Goal: Task Accomplishment & Management: Manage account settings

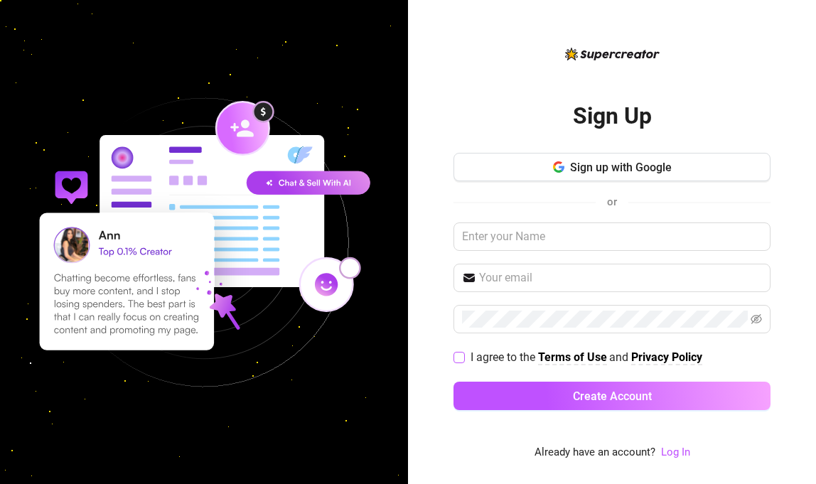
click at [460, 354] on input "I agree to the Terms of Use and Privacy Policy" at bounding box center [458, 357] width 10 height 10
checkbox input "true"
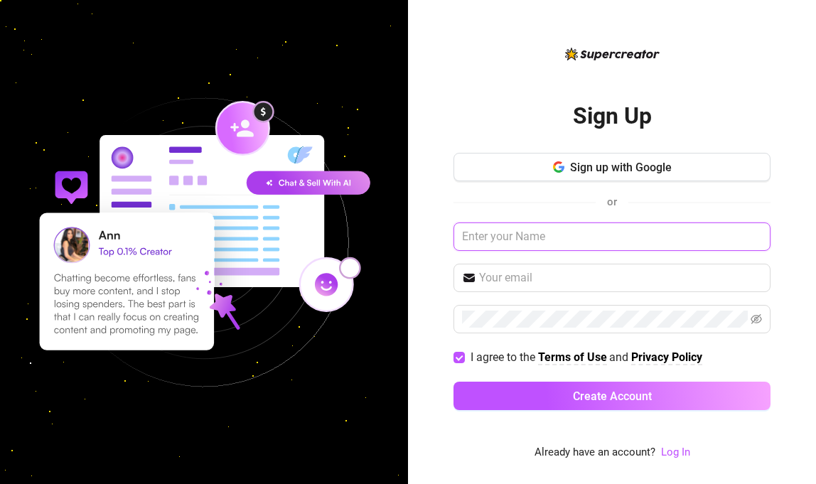
click at [554, 244] on input "text" at bounding box center [611, 236] width 317 height 28
click at [758, 237] on input "text" at bounding box center [611, 236] width 317 height 28
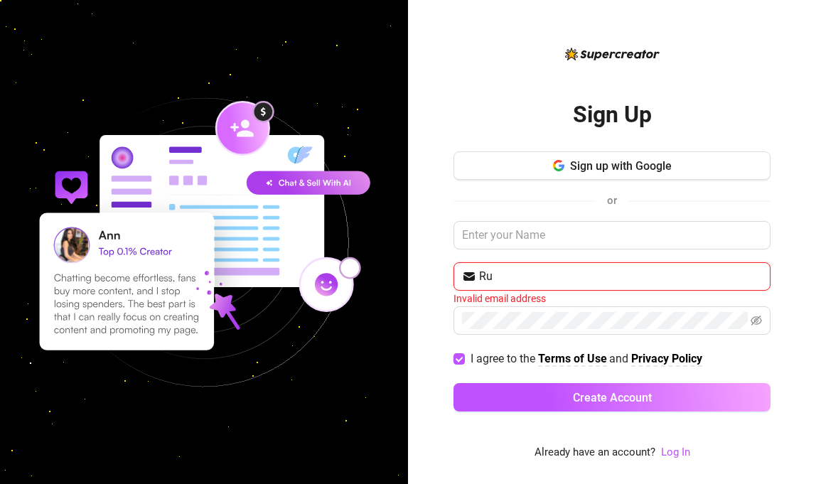
type input "R"
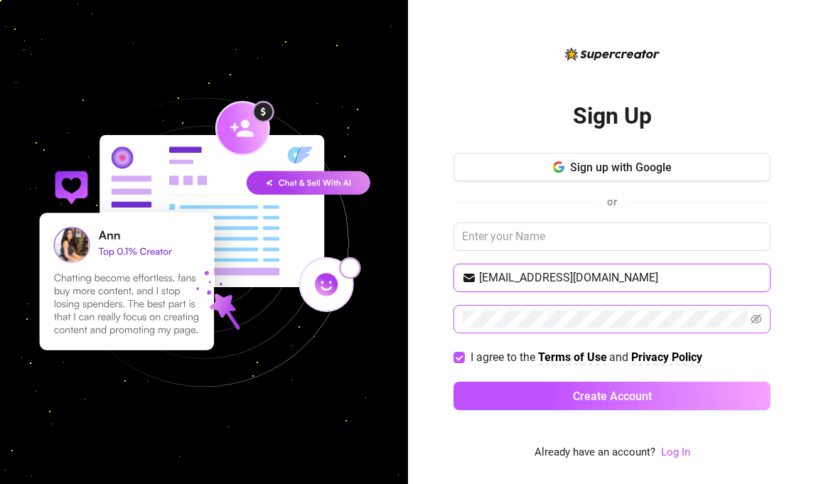
type input "rubybangcas@gmail.com"
click at [755, 316] on icon "eye-invisible" at bounding box center [755, 318] width 11 height 11
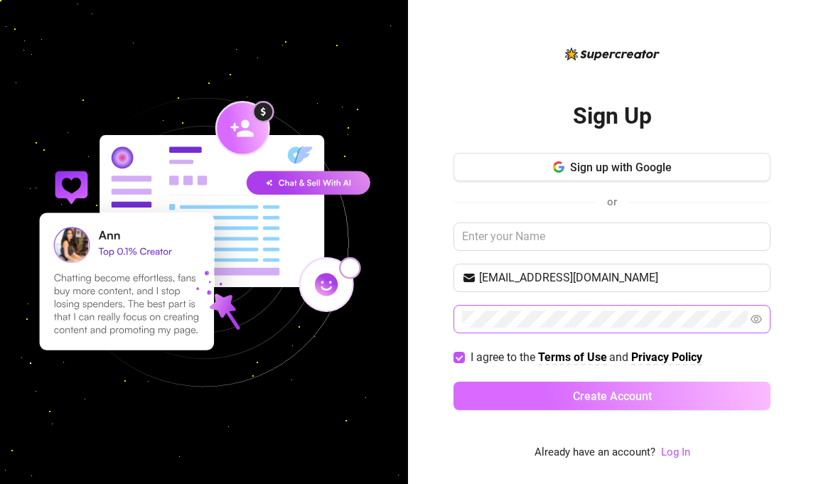
click at [551, 402] on button "Create Account" at bounding box center [611, 396] width 317 height 28
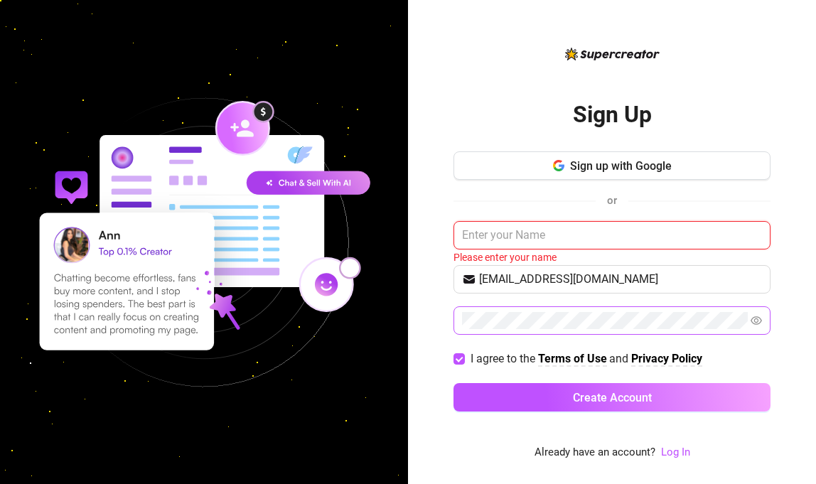
click at [517, 237] on input "text" at bounding box center [611, 235] width 317 height 28
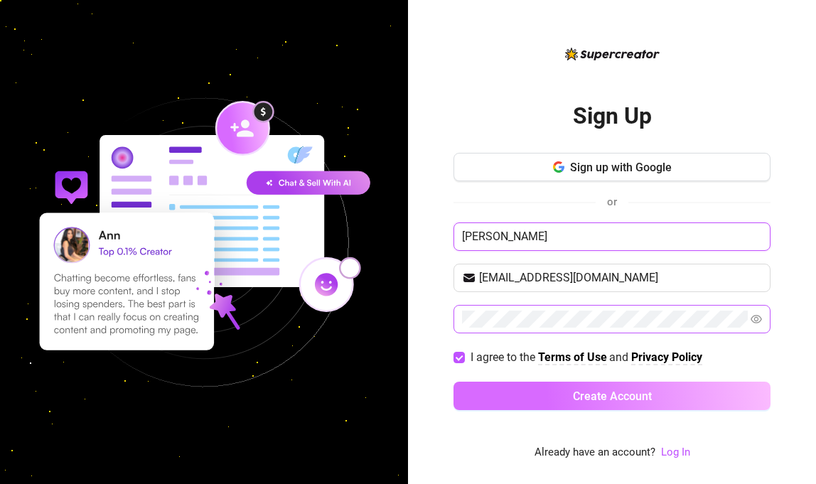
type input "Rochelle"
click at [547, 394] on button "Create Account" at bounding box center [611, 396] width 317 height 28
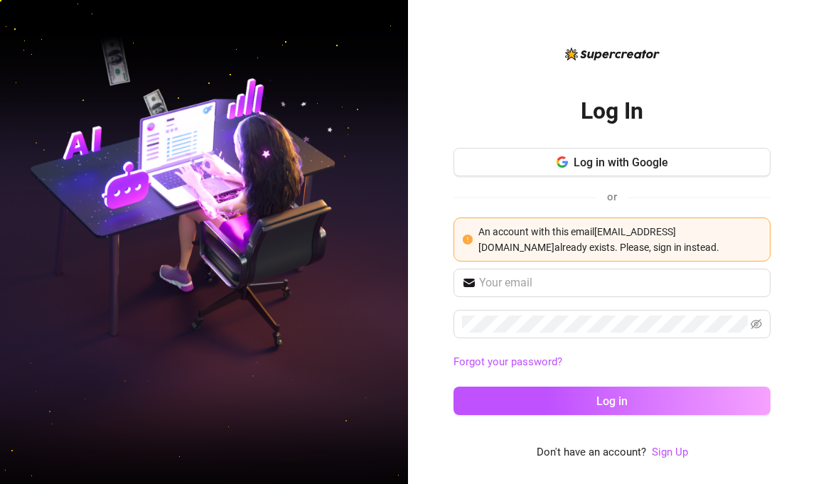
click at [656, 243] on div "An account with this email rubybangcas@gmail.com already exists. Please, sign i…" at bounding box center [619, 239] width 283 height 31
drag, startPoint x: 539, startPoint y: 239, endPoint x: 559, endPoint y: 227, distance: 23.3
click at [539, 239] on div "An account with this email rubybangcas@gmail.com already exists. Please, sign i…" at bounding box center [619, 239] width 283 height 31
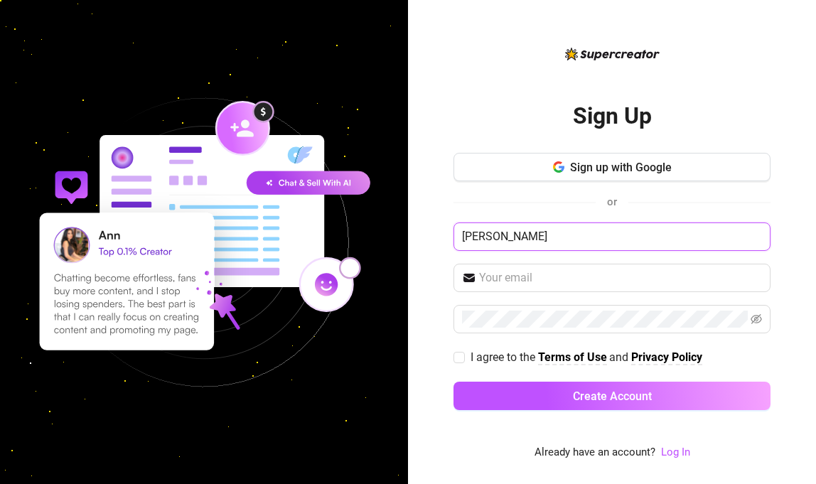
type input "[PERSON_NAME]"
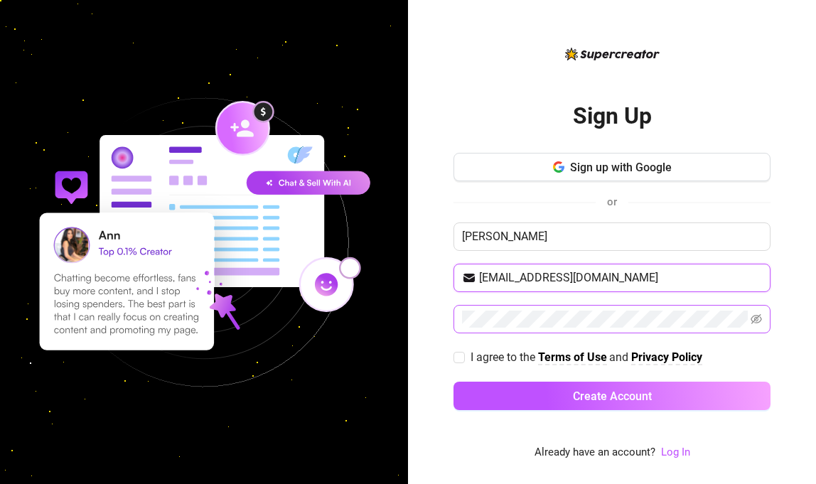
type input "rubybangcas@gmail.com"
click at [582, 331] on span at bounding box center [611, 319] width 317 height 28
click at [757, 318] on icon "eye-invisible" at bounding box center [755, 318] width 11 height 11
click at [455, 355] on input "I agree to the Terms of Use and Privacy Policy" at bounding box center [458, 357] width 10 height 10
checkbox input "true"
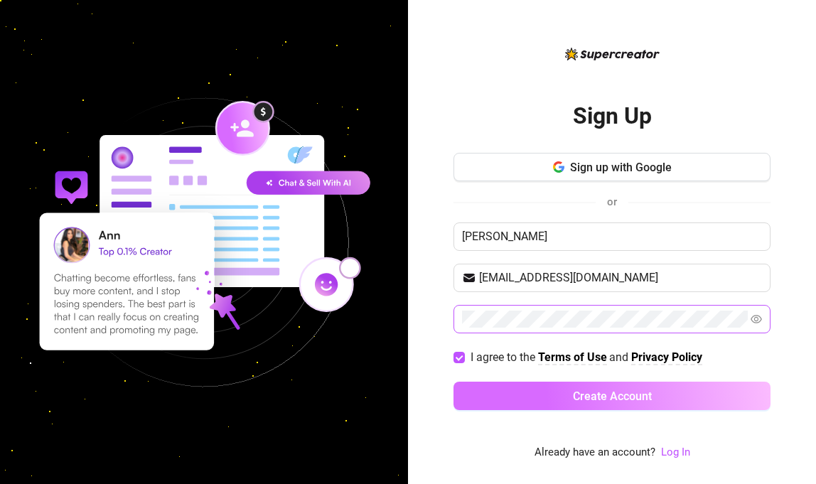
click at [561, 399] on button "Create Account" at bounding box center [611, 396] width 317 height 28
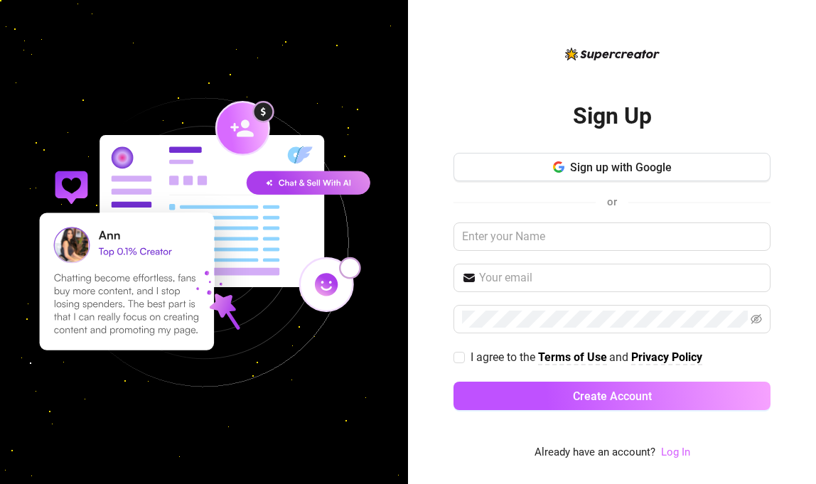
click at [678, 453] on link "Log In" at bounding box center [675, 452] width 29 height 13
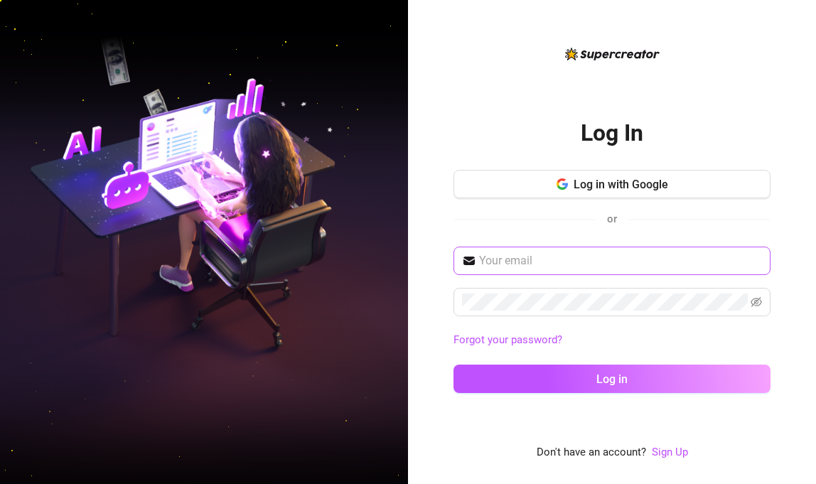
click at [529, 254] on input "text" at bounding box center [620, 260] width 283 height 17
click at [516, 259] on input "text" at bounding box center [620, 260] width 283 height 17
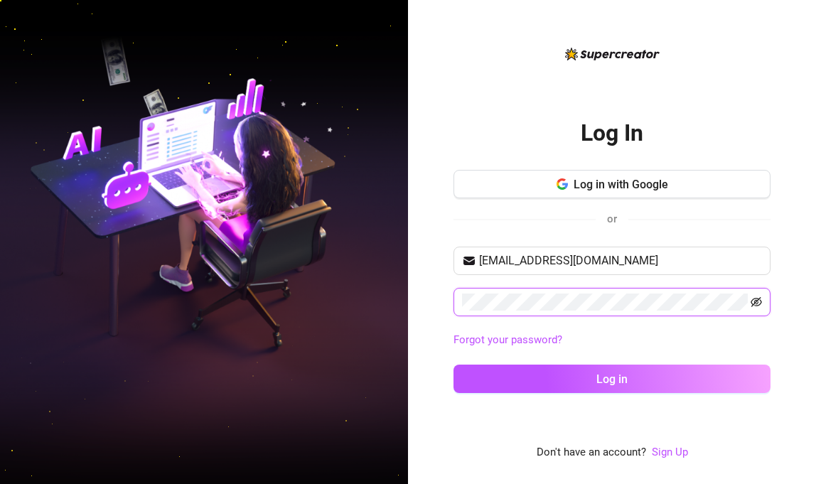
click at [755, 301] on icon "eye-invisible" at bounding box center [755, 301] width 11 height 11
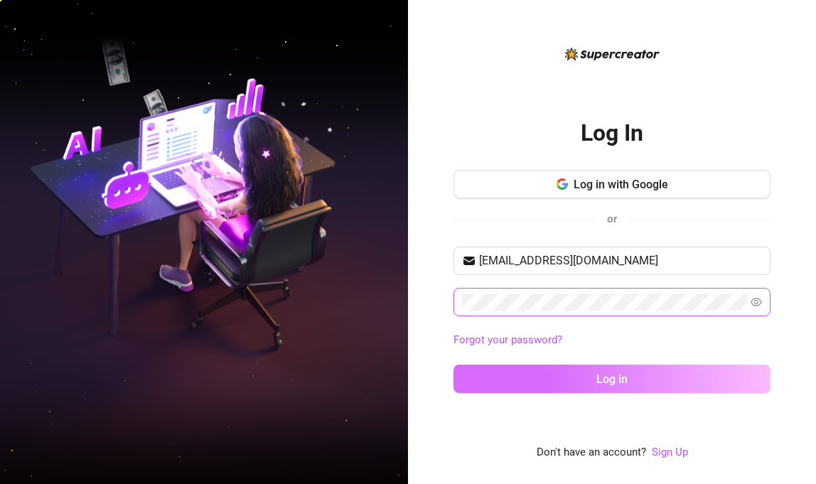
click at [606, 382] on span "Log in" at bounding box center [611, 379] width 31 height 14
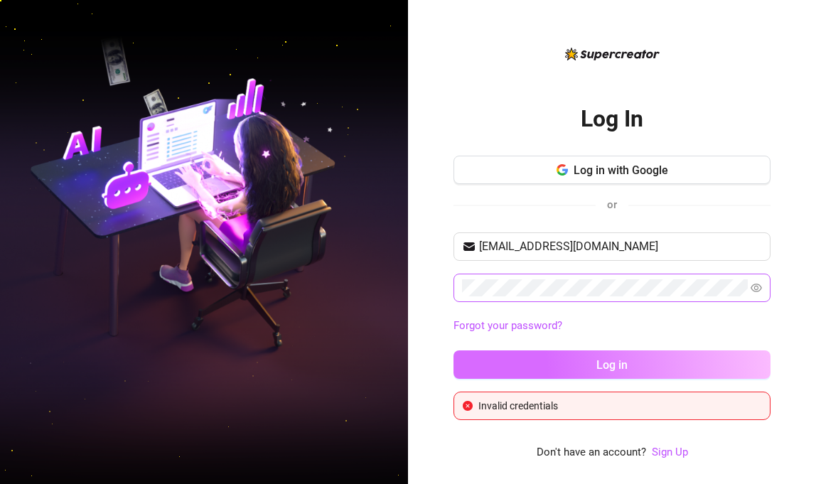
click at [561, 362] on button "Log in" at bounding box center [611, 364] width 317 height 28
click at [544, 358] on button "Log in" at bounding box center [611, 364] width 317 height 28
click at [540, 364] on button "Log in" at bounding box center [611, 364] width 317 height 28
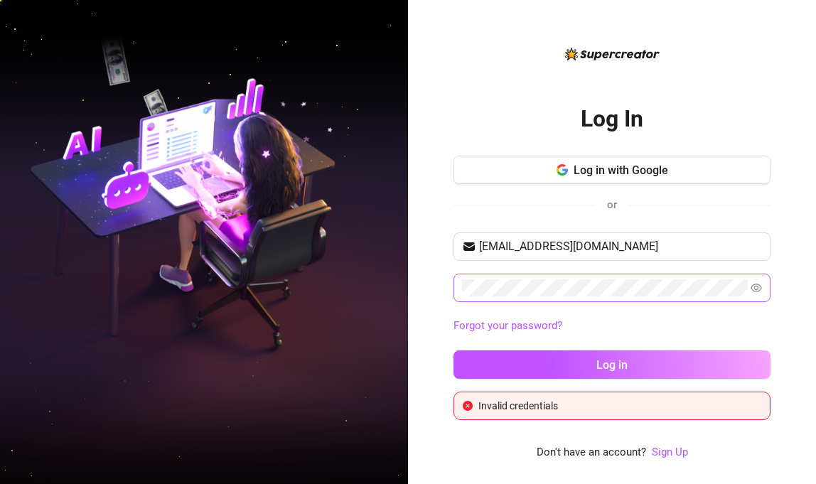
click at [546, 361] on button "Log in" at bounding box center [611, 364] width 317 height 28
click at [749, 242] on input "rubybangkas@gmail.com" at bounding box center [620, 246] width 283 height 17
click at [748, 240] on input "rubybangkas@gmail.com" at bounding box center [620, 246] width 283 height 17
click at [752, 247] on input "rubybangkas@gmail.com" at bounding box center [620, 246] width 283 height 17
type input "rubybangcas@gmail.com"
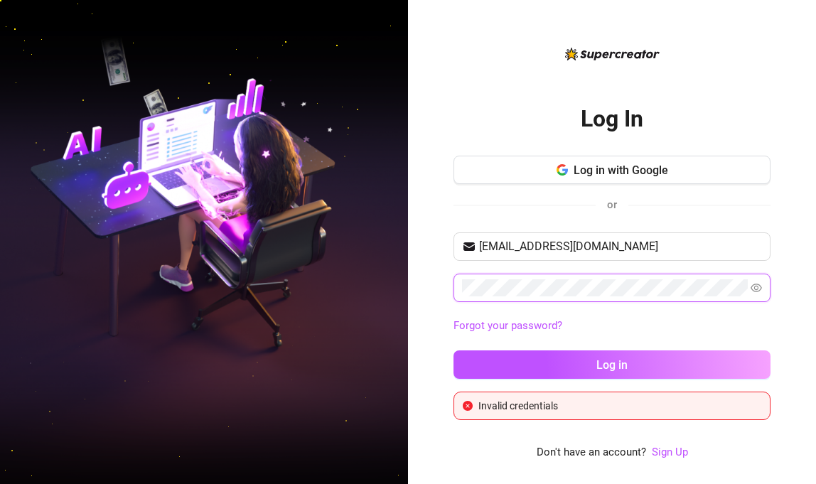
click at [612, 364] on button "Log in" at bounding box center [611, 364] width 317 height 28
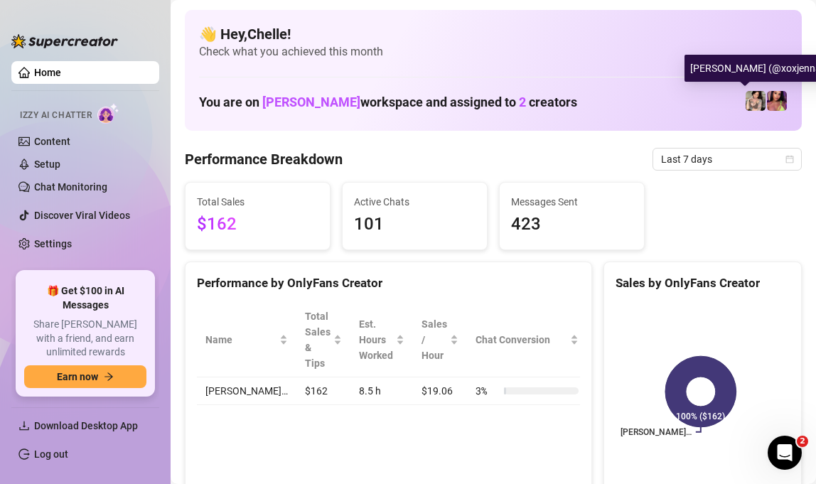
click at [745, 104] on img at bounding box center [755, 101] width 20 height 20
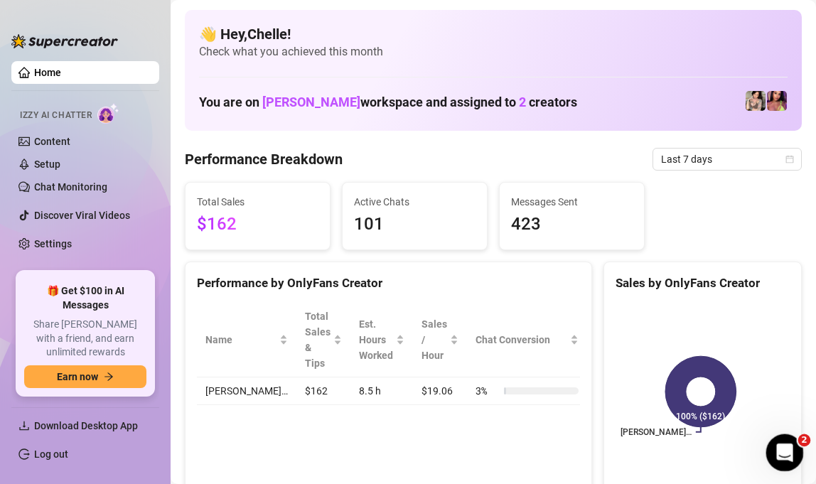
click at [788, 457] on icon "Open Intercom Messenger" at bounding box center [782, 450] width 23 height 23
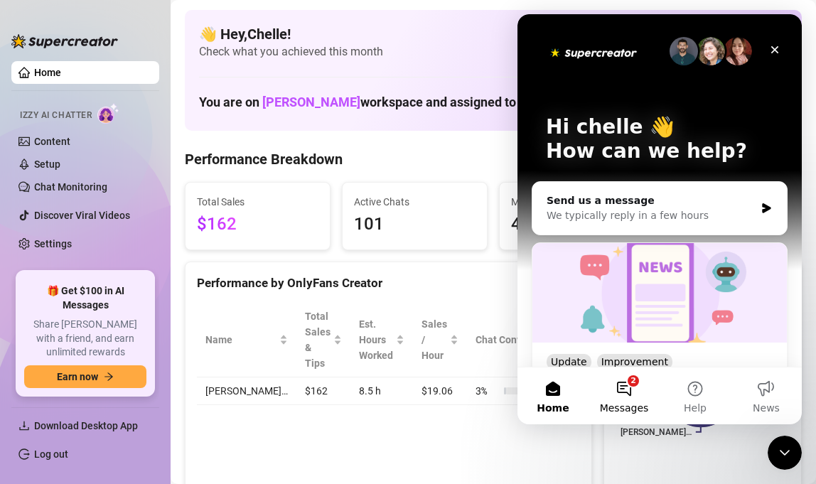
click at [627, 395] on button "2 Messages" at bounding box center [623, 395] width 71 height 57
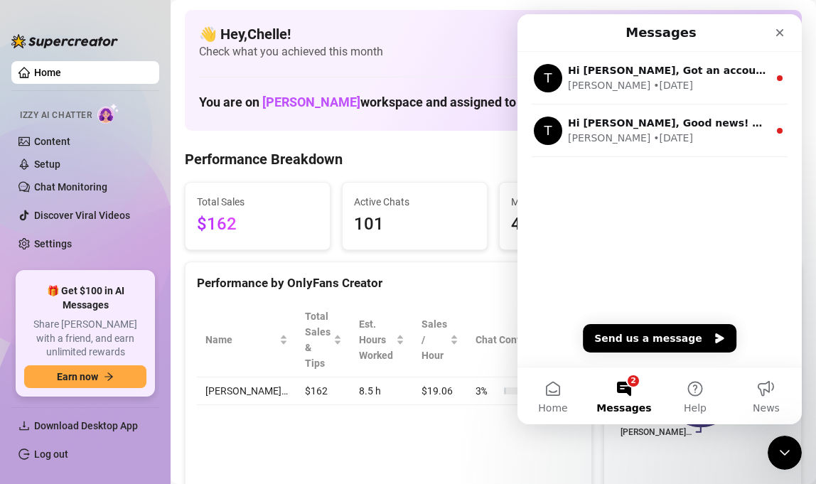
click at [362, 460] on div "Performance by OnlyFans Creator Name Total Sales & Tips Est. Hours Worked Sales…" at bounding box center [388, 377] width 407 height 232
click at [774, 40] on div "Close" at bounding box center [780, 33] width 26 height 26
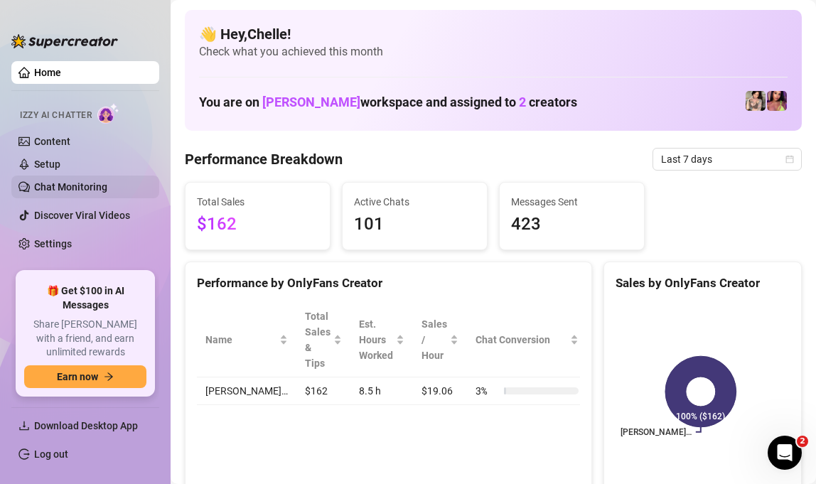
click at [75, 185] on link "Chat Monitoring" at bounding box center [70, 186] width 73 height 11
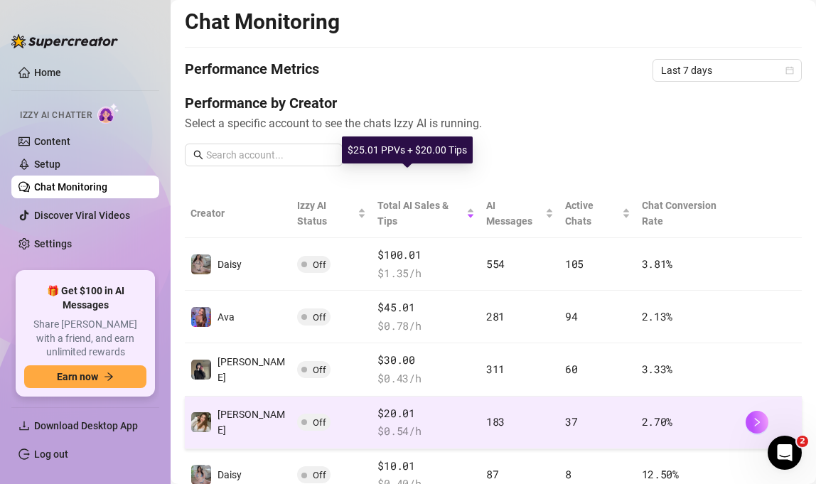
scroll to position [128, 0]
